Goal: Task Accomplishment & Management: Manage account settings

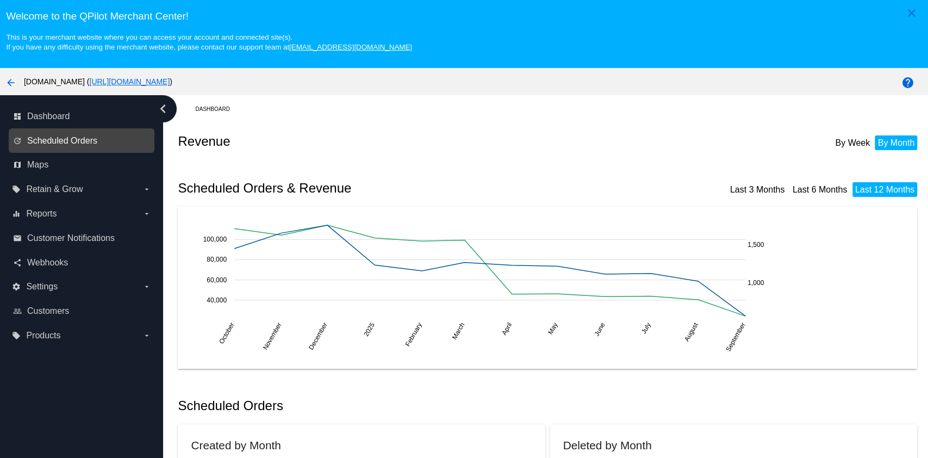
click at [73, 142] on span "Scheduled Orders" at bounding box center [62, 141] width 70 height 10
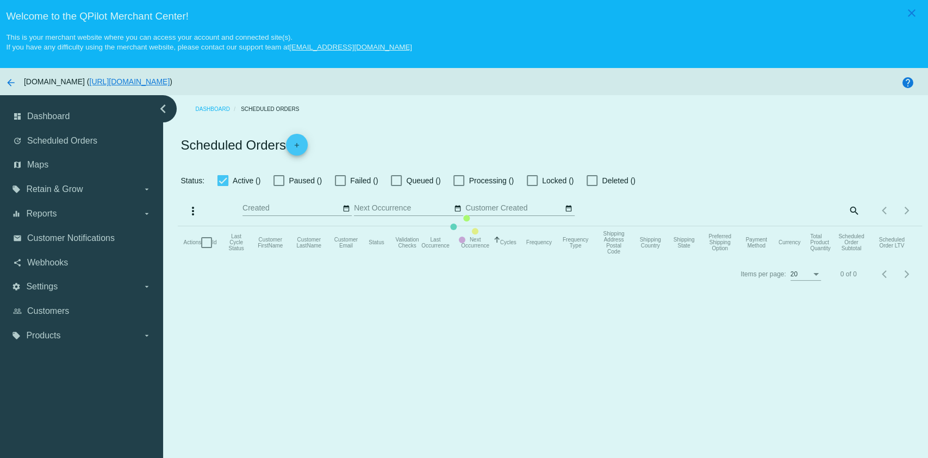
checkbox input "true"
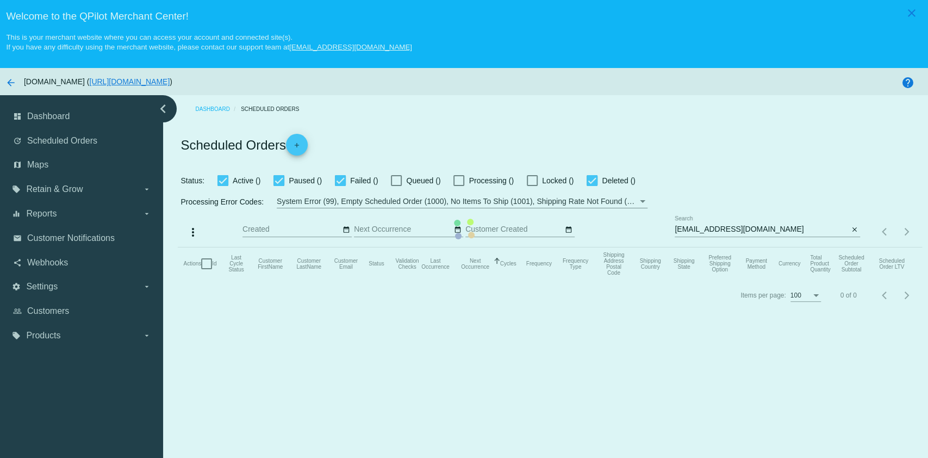
click at [756, 247] on mat-table "Actions Id Last Cycle Status Customer FirstName Customer LastName Customer Emai…" at bounding box center [550, 263] width 744 height 33
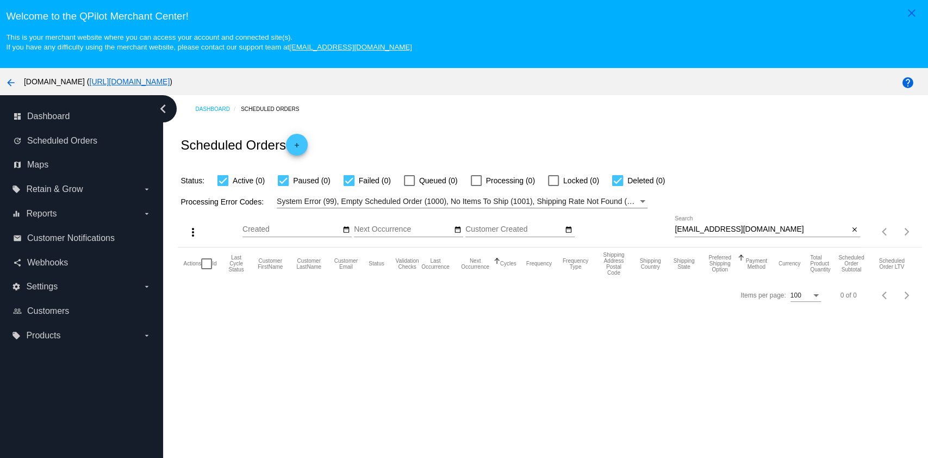
click at [750, 228] on input "[EMAIL_ADDRESS][DOMAIN_NAME]" at bounding box center [762, 229] width 174 height 9
click at [751, 216] on div "[EMAIL_ADDRESS][DOMAIN_NAME] Search" at bounding box center [762, 226] width 174 height 21
paste input "sun4kat08@gmai"
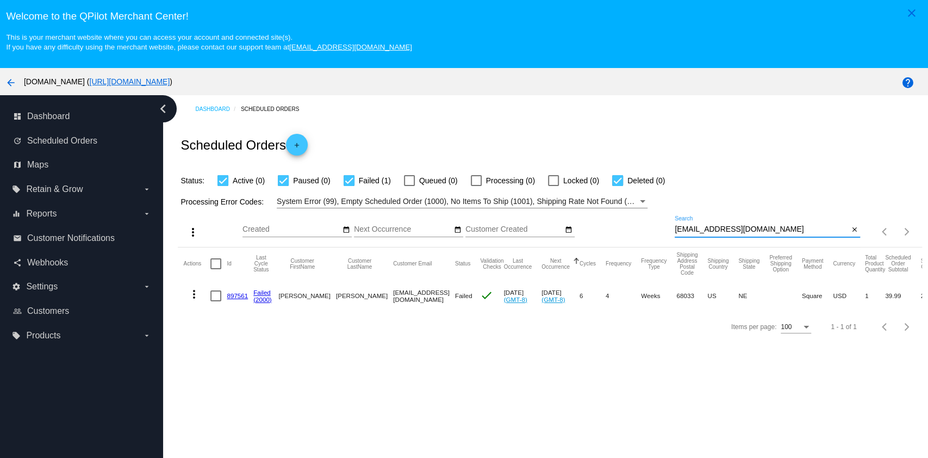
click at [200, 298] on mat-icon "more_vert" at bounding box center [194, 294] width 13 height 13
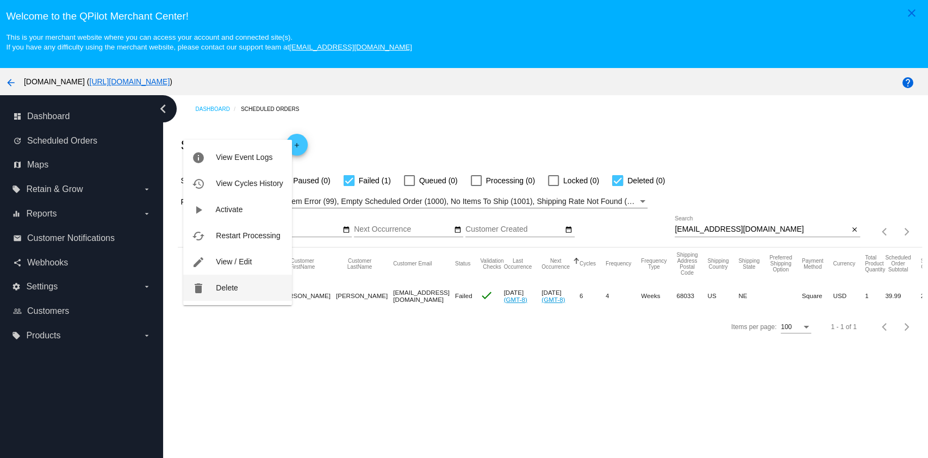
click at [209, 292] on button "delete Delete" at bounding box center [237, 288] width 108 height 26
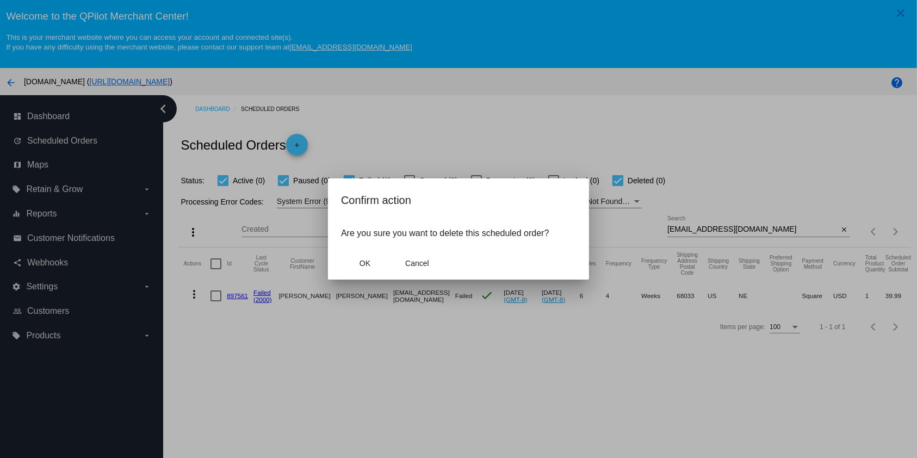
click at [349, 273] on mat-dialog-actions "OK Cancel" at bounding box center [458, 263] width 235 height 33
click at [370, 259] on span "OK" at bounding box center [364, 263] width 11 height 9
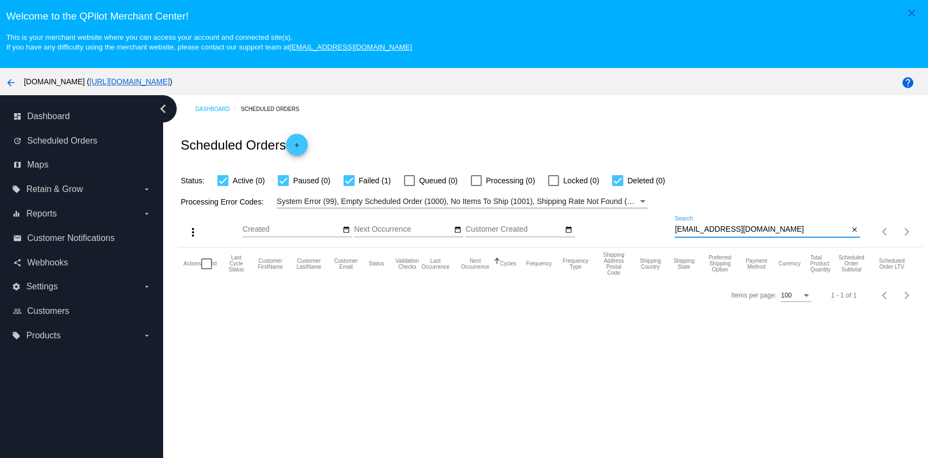
click at [754, 233] on input "[EMAIL_ADDRESS][DOMAIN_NAME]" at bounding box center [762, 229] width 174 height 9
paste input "[EMAIL_ADDRESS]"
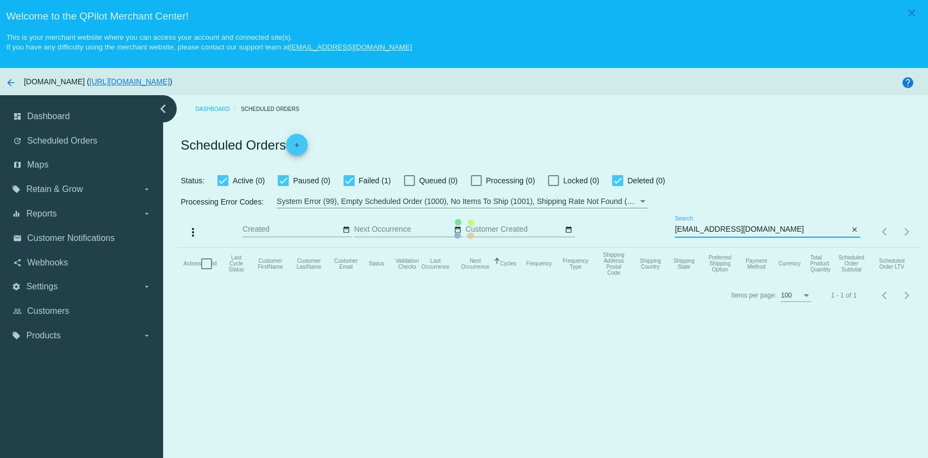
type input "[EMAIL_ADDRESS][DOMAIN_NAME]"
